Goal: Communication & Community: Answer question/provide support

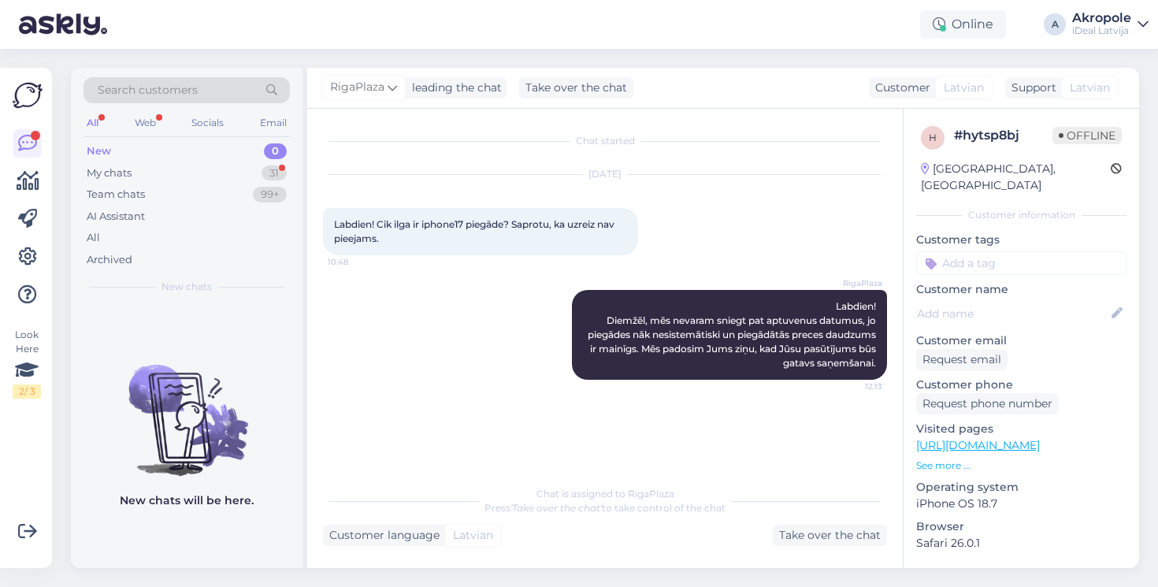
click at [220, 146] on div "New 0" at bounding box center [187, 151] width 206 height 22
click at [201, 180] on div "My chats 31" at bounding box center [187, 173] width 206 height 22
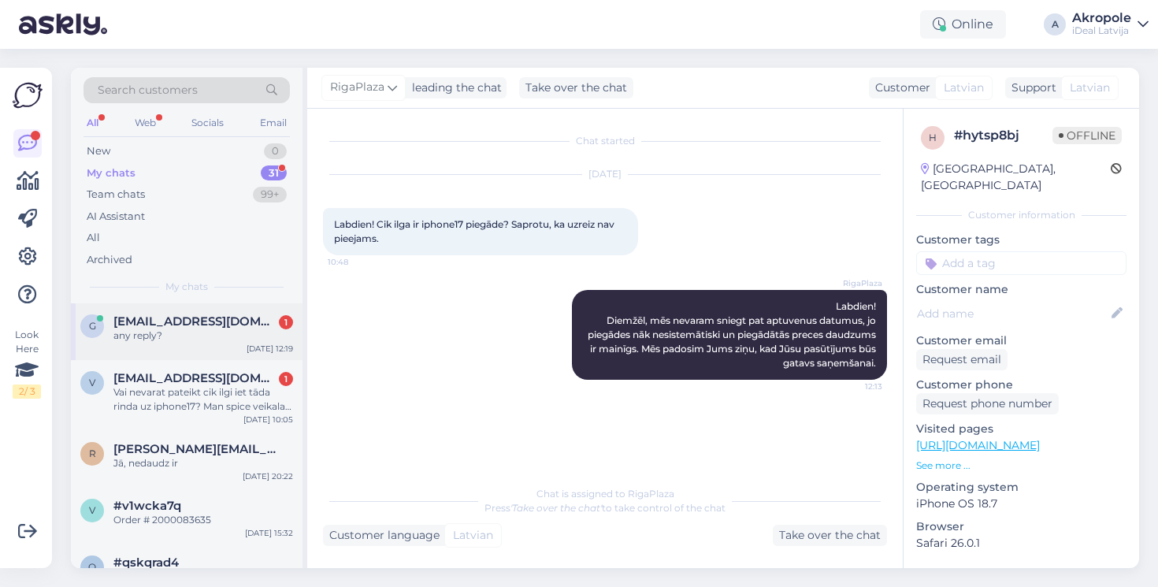
click at [206, 314] on span "[EMAIL_ADDRESS][DOMAIN_NAME]" at bounding box center [195, 321] width 164 height 14
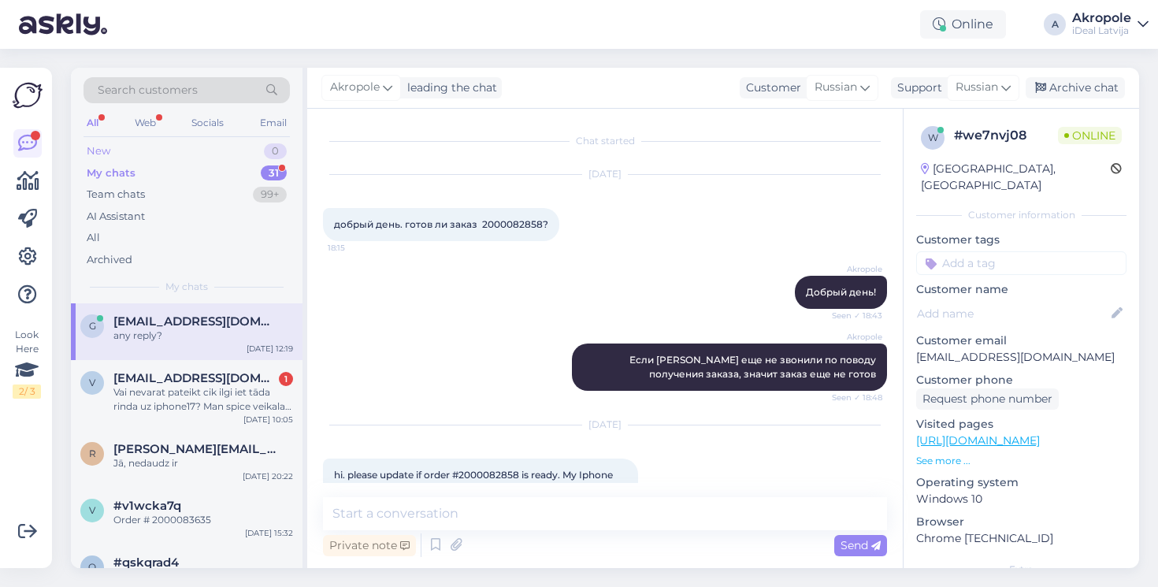
click at [230, 149] on div "New 0" at bounding box center [187, 151] width 206 height 22
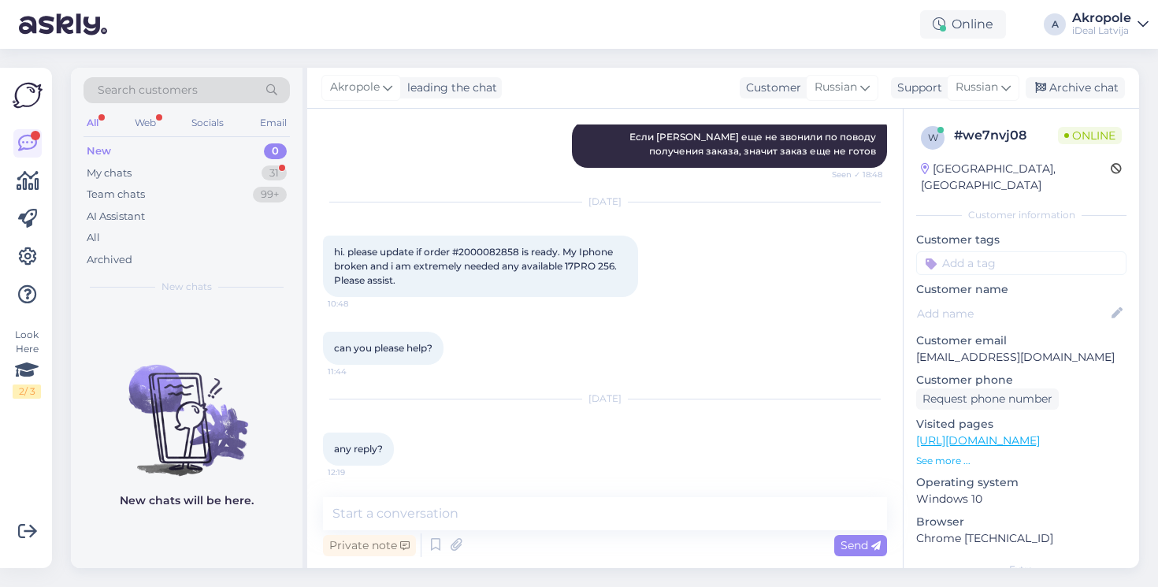
scroll to position [223, 0]
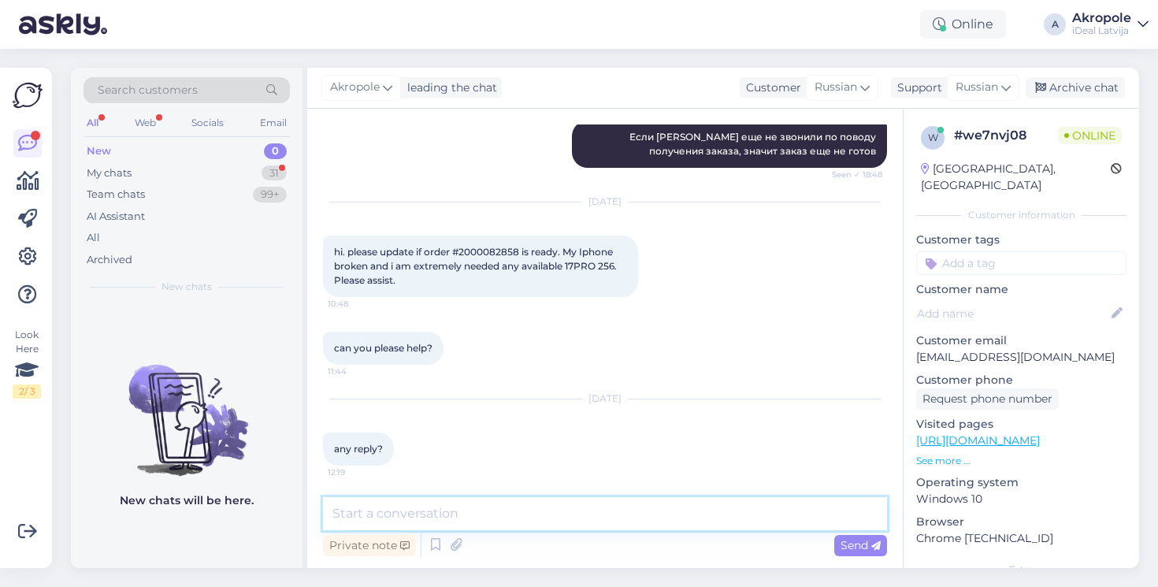
click at [481, 515] on textarea at bounding box center [605, 513] width 564 height 33
type textarea "Hello, you will get a call when your order is ready"
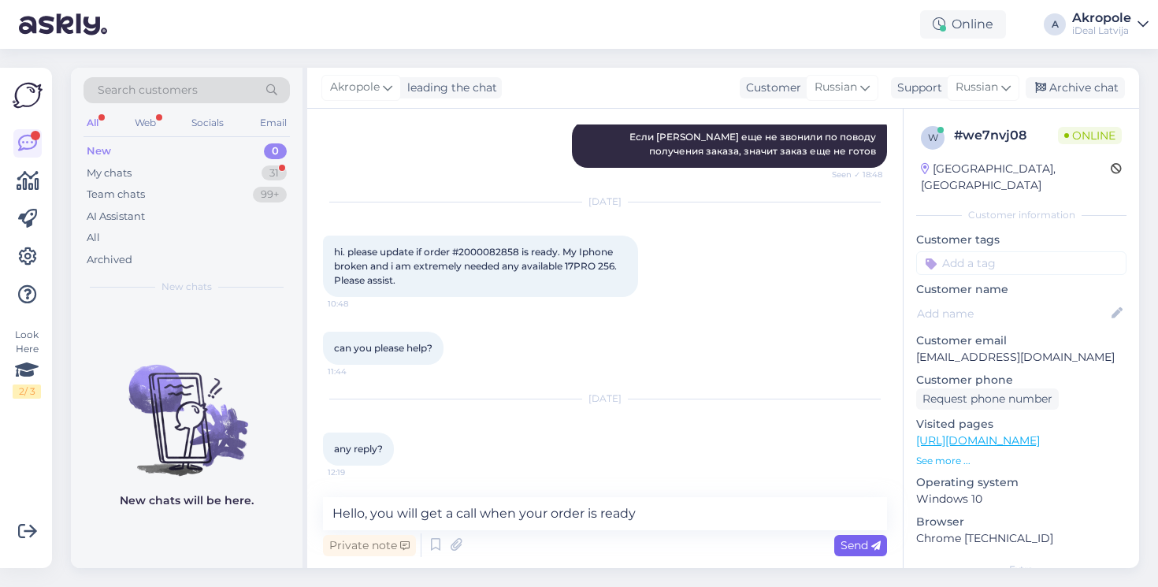
click at [875, 548] on icon at bounding box center [875, 545] width 9 height 9
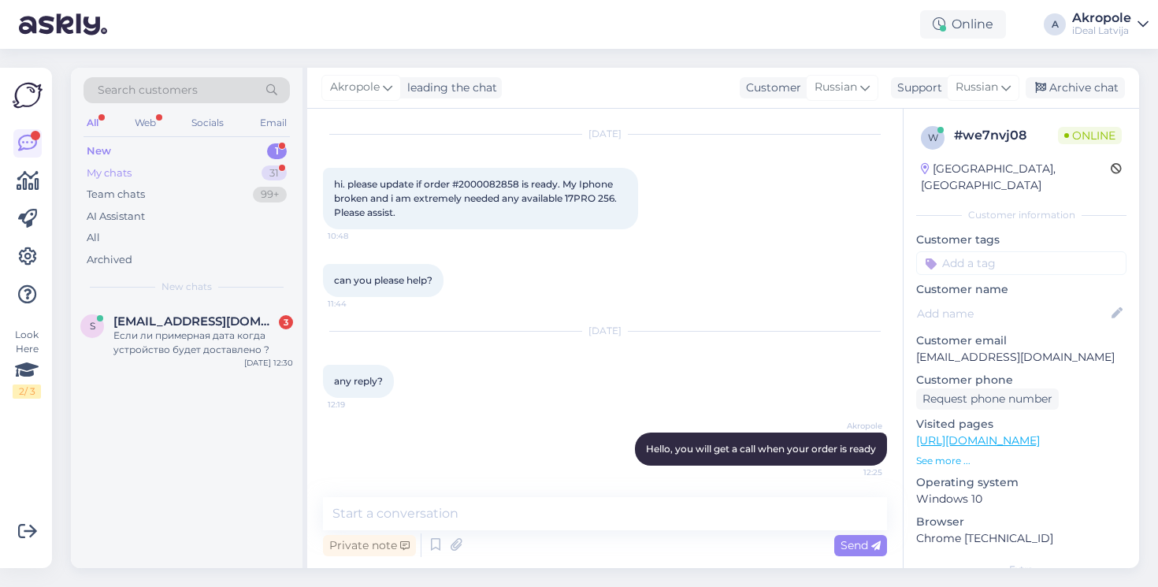
click at [217, 169] on div "My chats 31" at bounding box center [187, 173] width 206 height 22
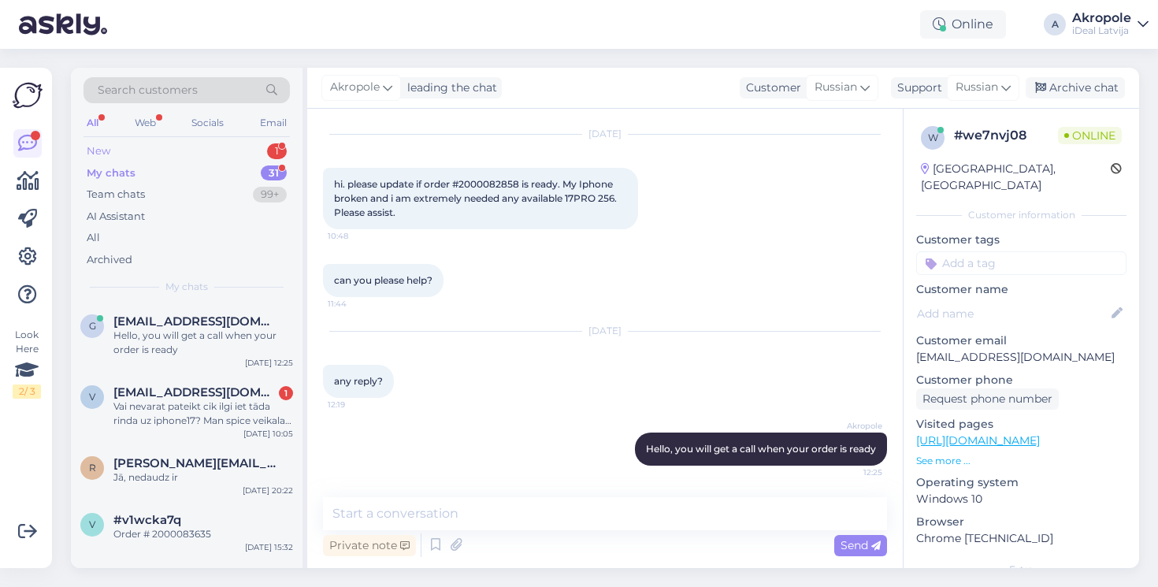
click at [208, 142] on div "New 1" at bounding box center [187, 151] width 206 height 22
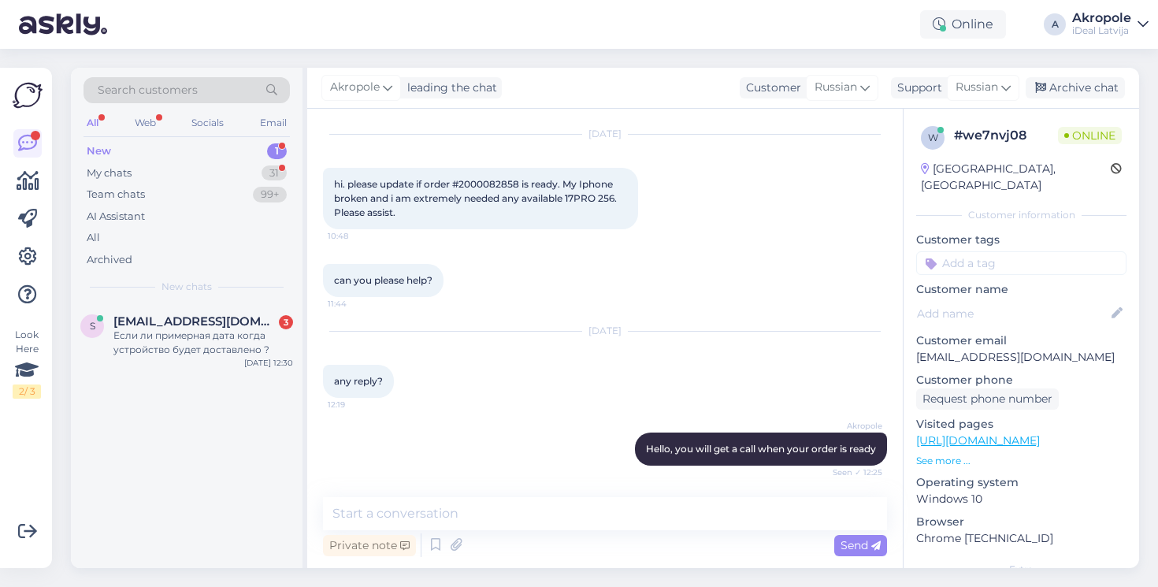
scroll to position [359, 0]
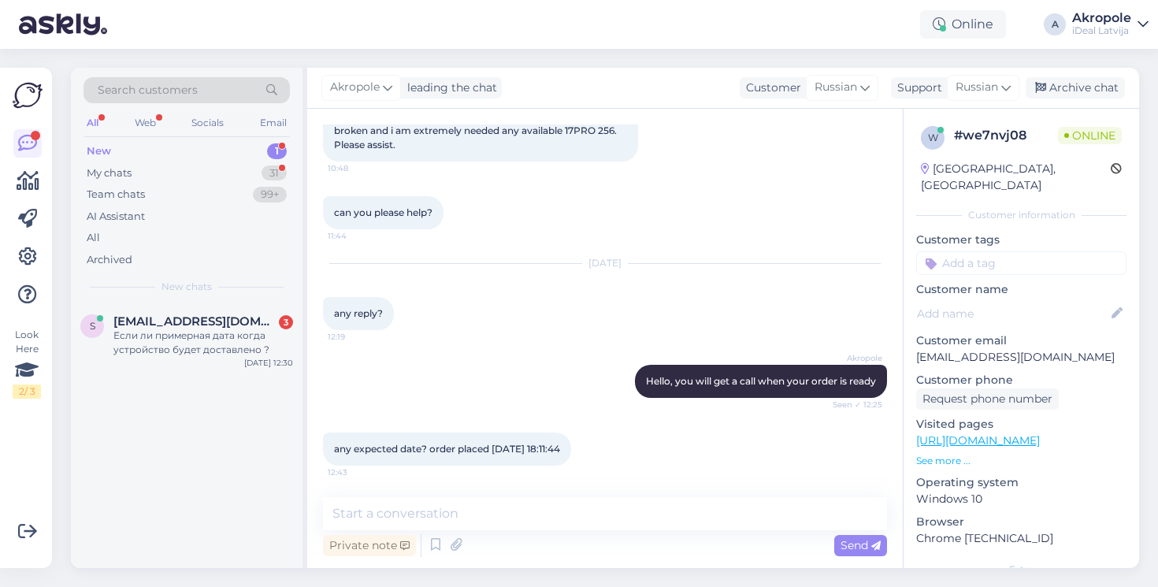
click at [244, 154] on div "New 1" at bounding box center [187, 151] width 206 height 22
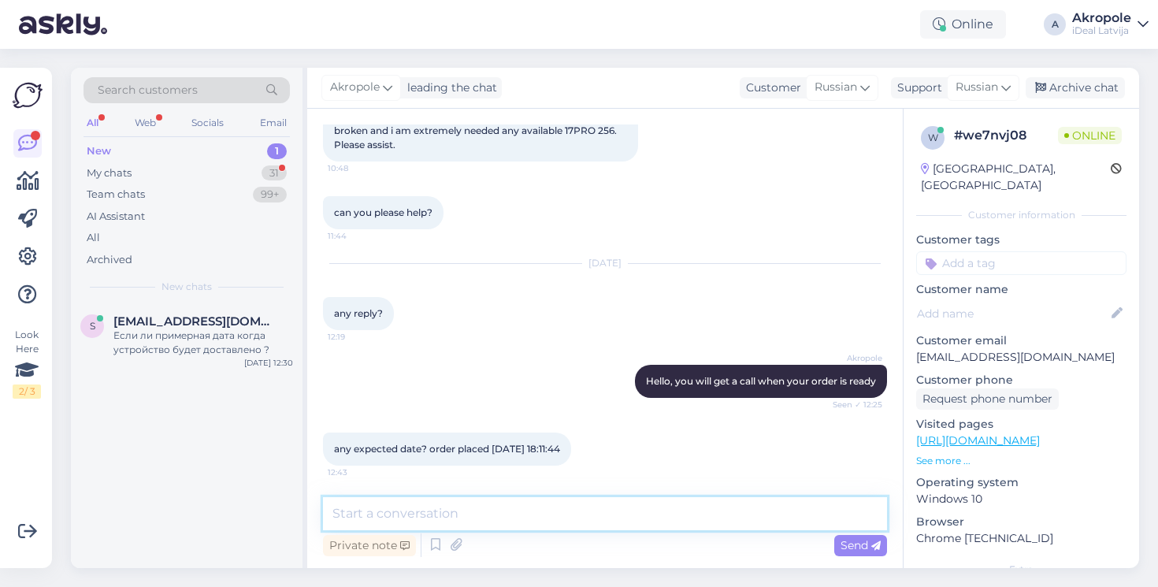
click at [552, 511] on textarea at bounding box center [605, 513] width 564 height 33
type textarea "No, we don't know that"
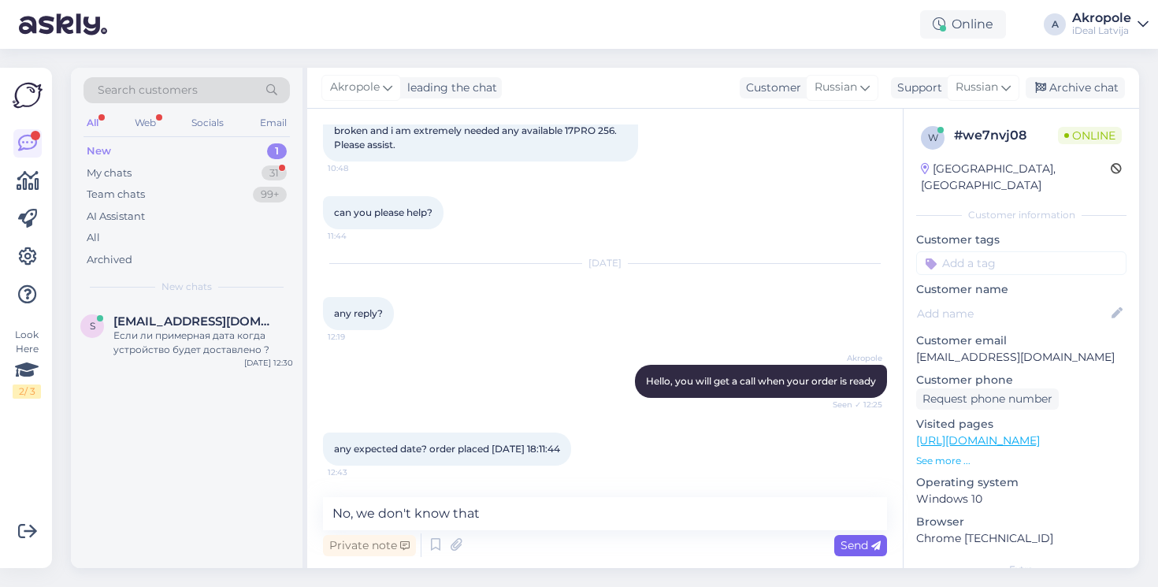
click at [874, 548] on icon at bounding box center [875, 545] width 9 height 9
